Goal: Information Seeking & Learning: Check status

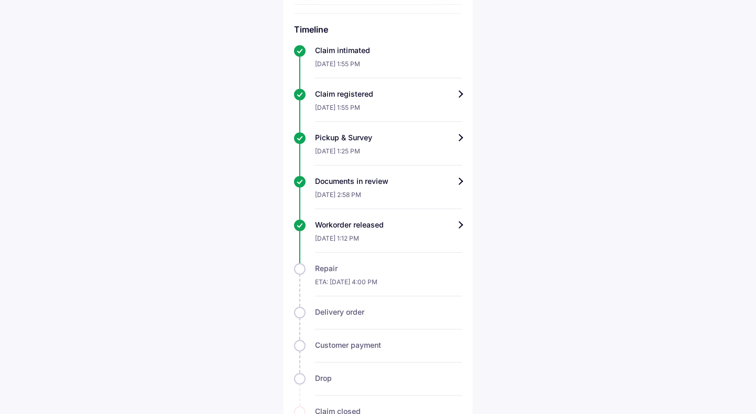
scroll to position [379, 0]
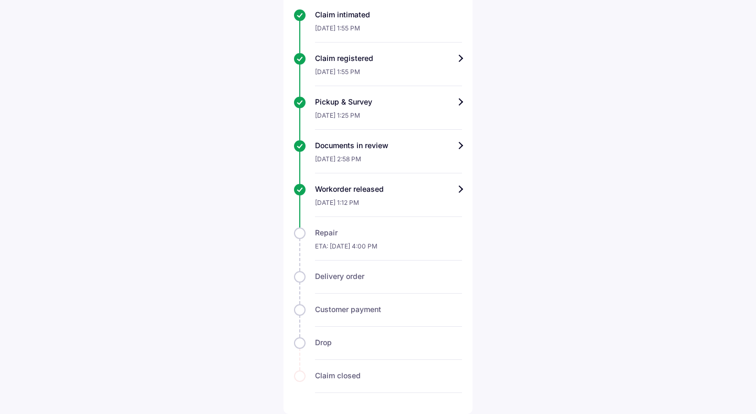
click at [410, 192] on div "Workorder released" at bounding box center [388, 189] width 147 height 11
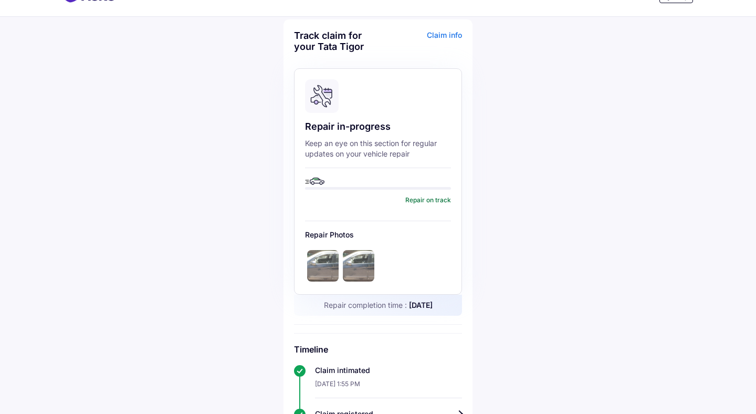
scroll to position [29, 0]
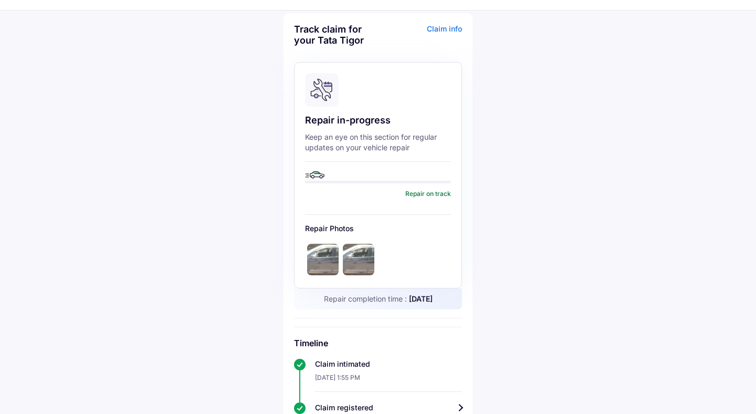
click at [324, 250] on img at bounding box center [323, 260] width 32 height 32
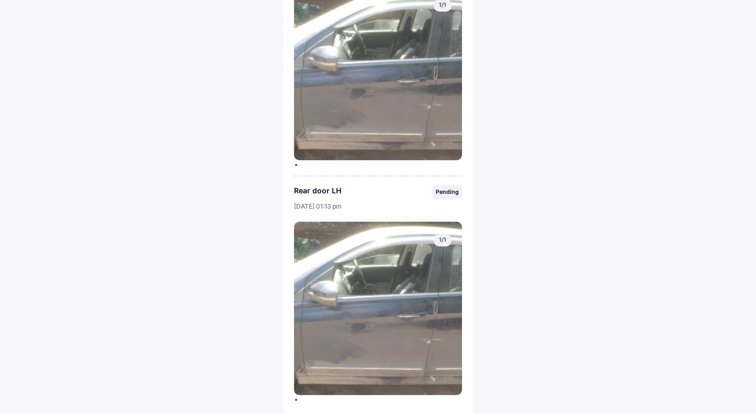
scroll to position [138, 0]
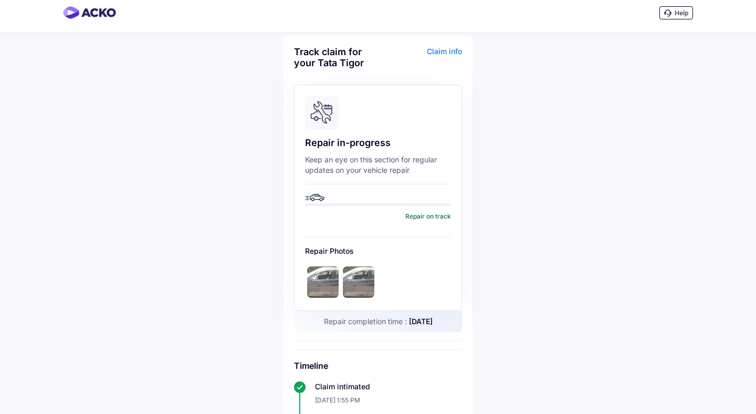
scroll to position [17, 0]
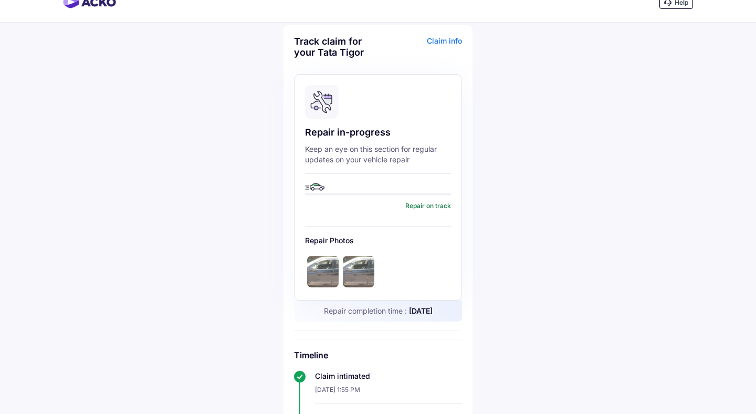
click at [362, 261] on img at bounding box center [359, 272] width 32 height 32
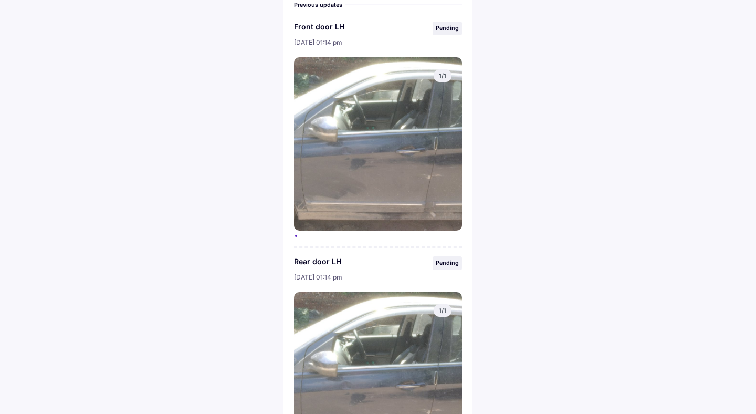
click at [369, 371] on img at bounding box center [378, 378] width 168 height 173
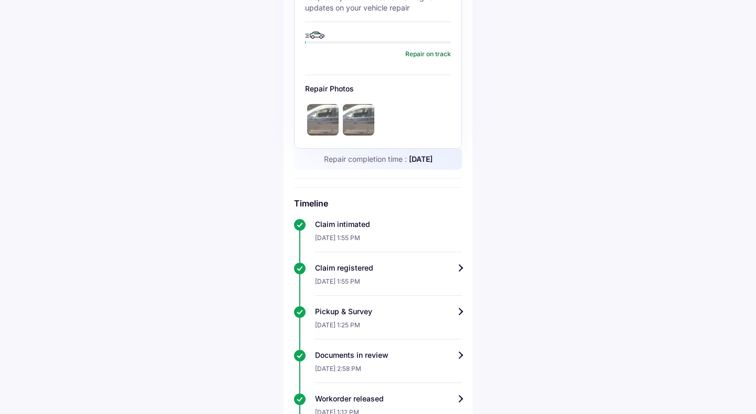
scroll to position [162, 0]
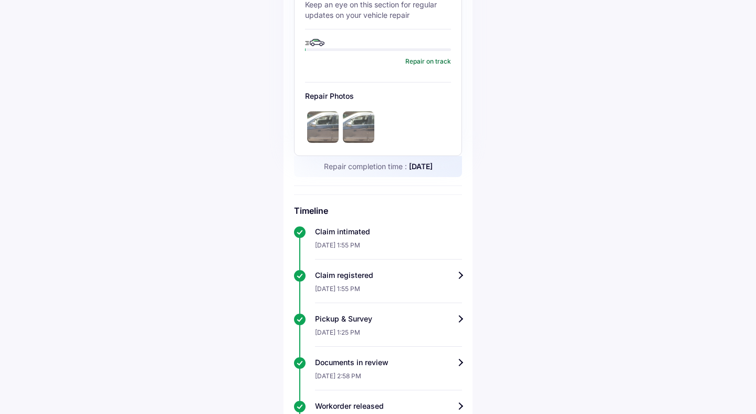
click at [337, 138] on img at bounding box center [323, 127] width 32 height 32
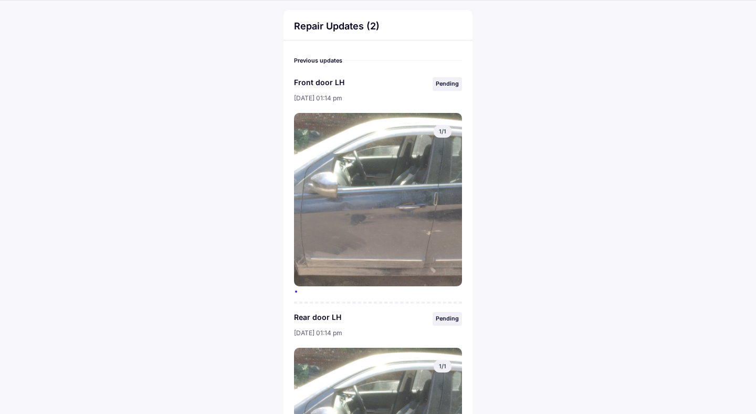
scroll to position [43, 0]
